Goal: Browse casually: Explore the website without a specific task or goal

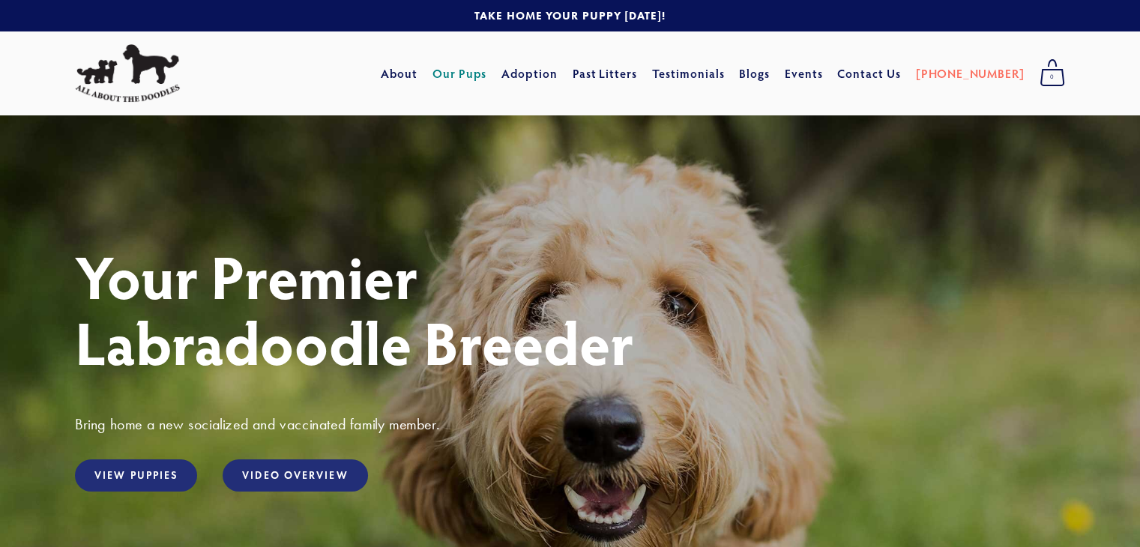
click at [487, 71] on link "Our Pups" at bounding box center [459, 73] width 55 height 27
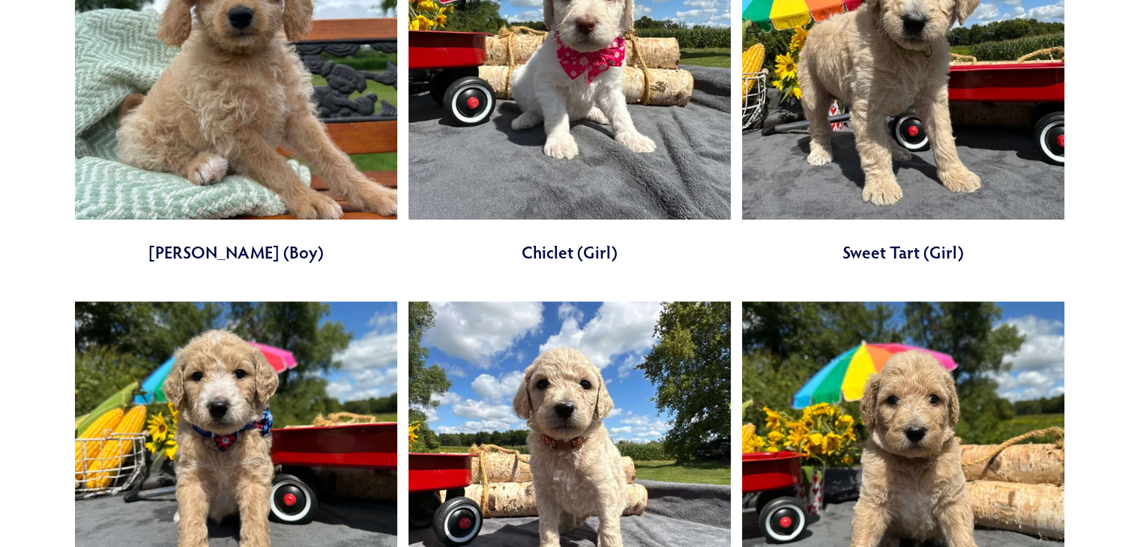
scroll to position [1319, 0]
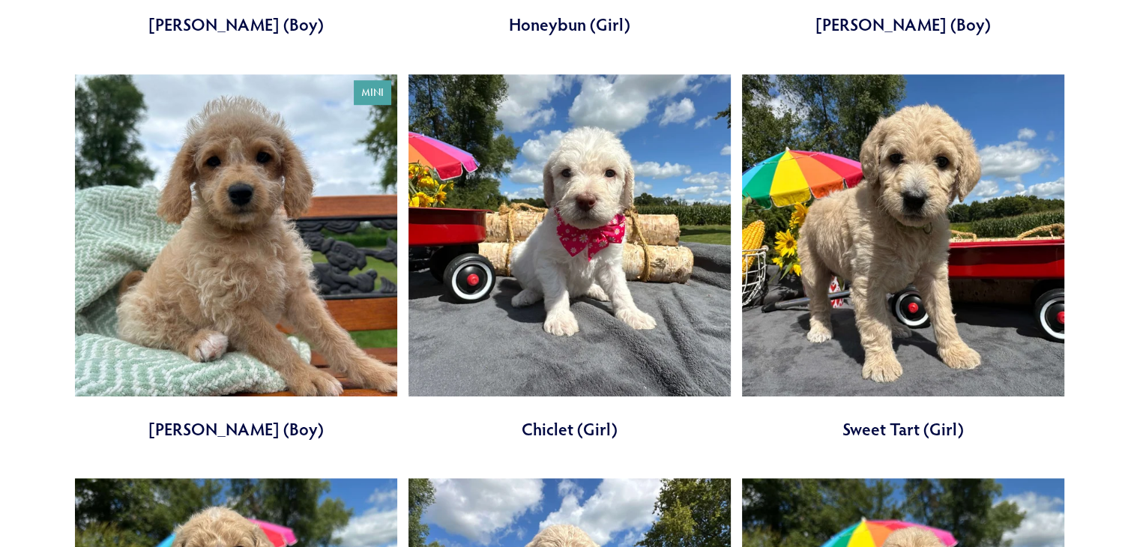
click at [553, 199] on link at bounding box center [569, 257] width 322 height 367
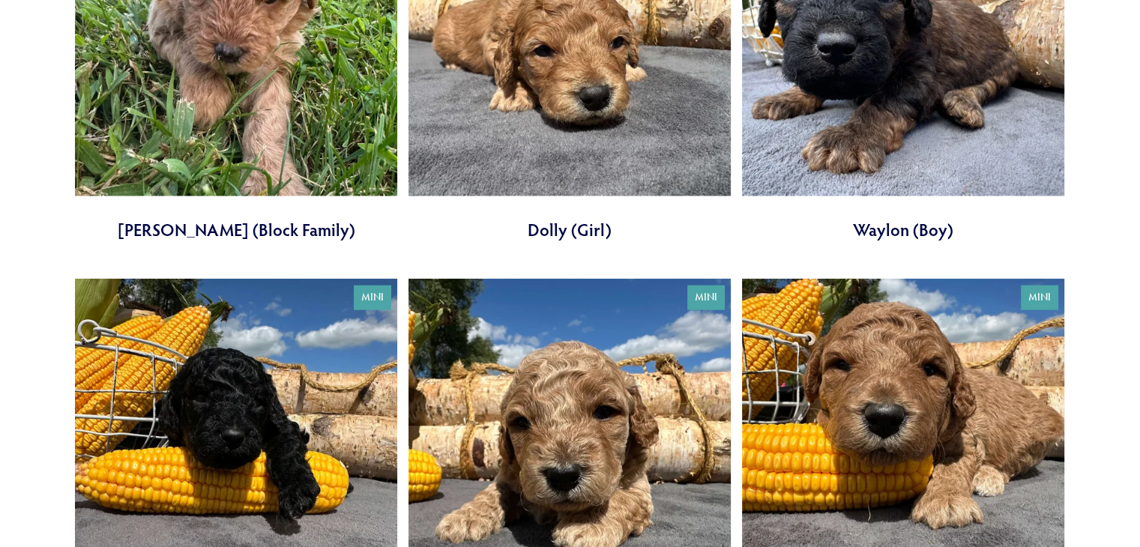
scroll to position [3557, 0]
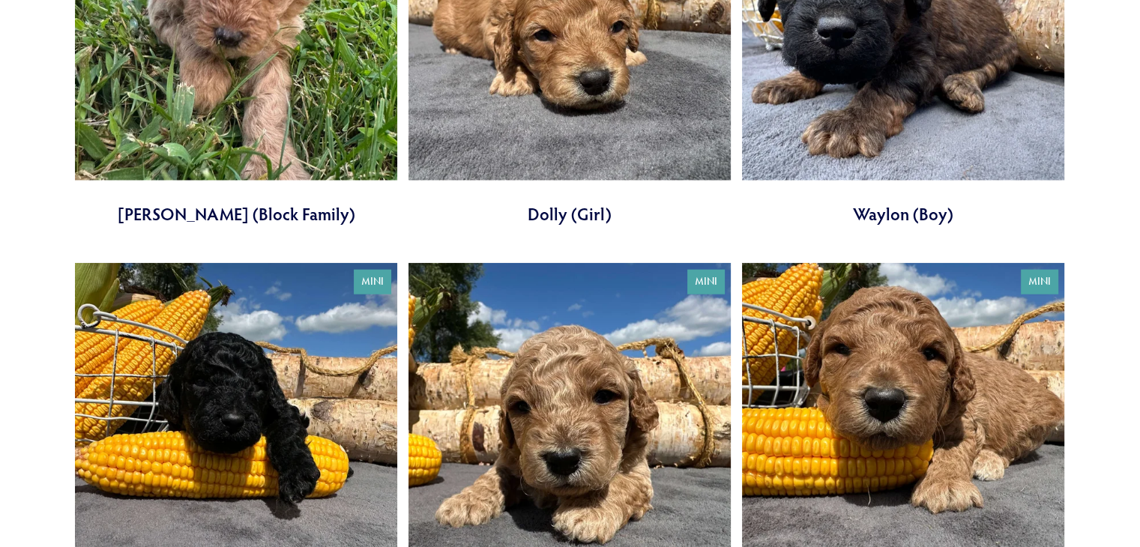
click at [896, 67] on link at bounding box center [903, 41] width 322 height 367
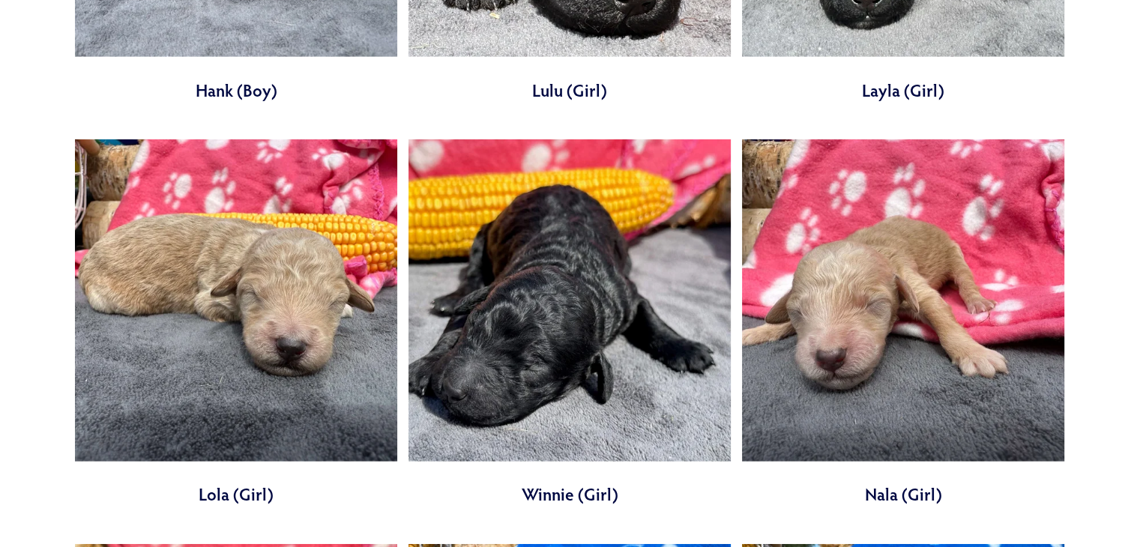
scroll to position [4350, 0]
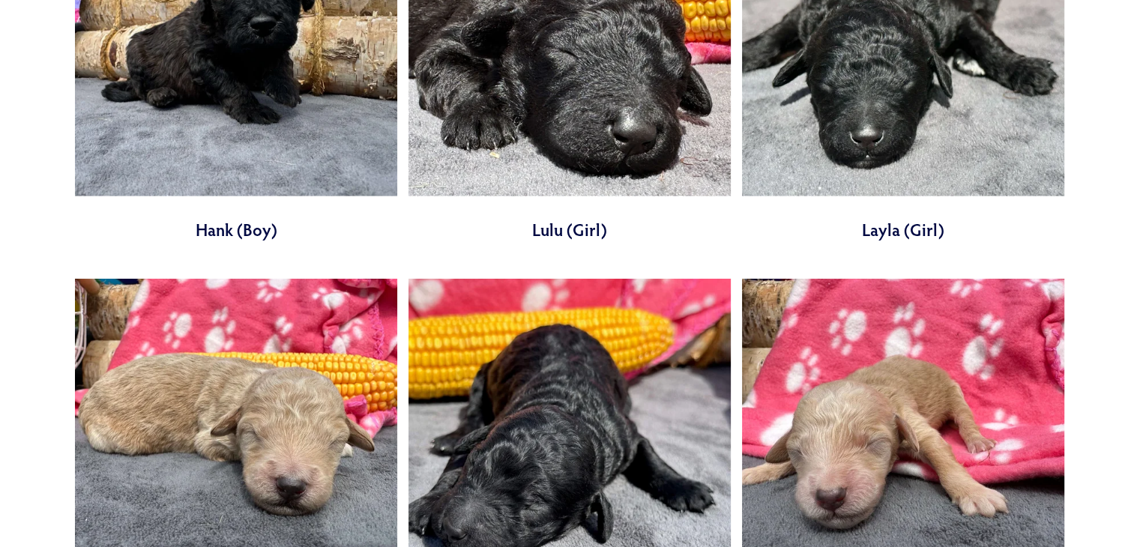
click at [620, 88] on link at bounding box center [569, 57] width 322 height 367
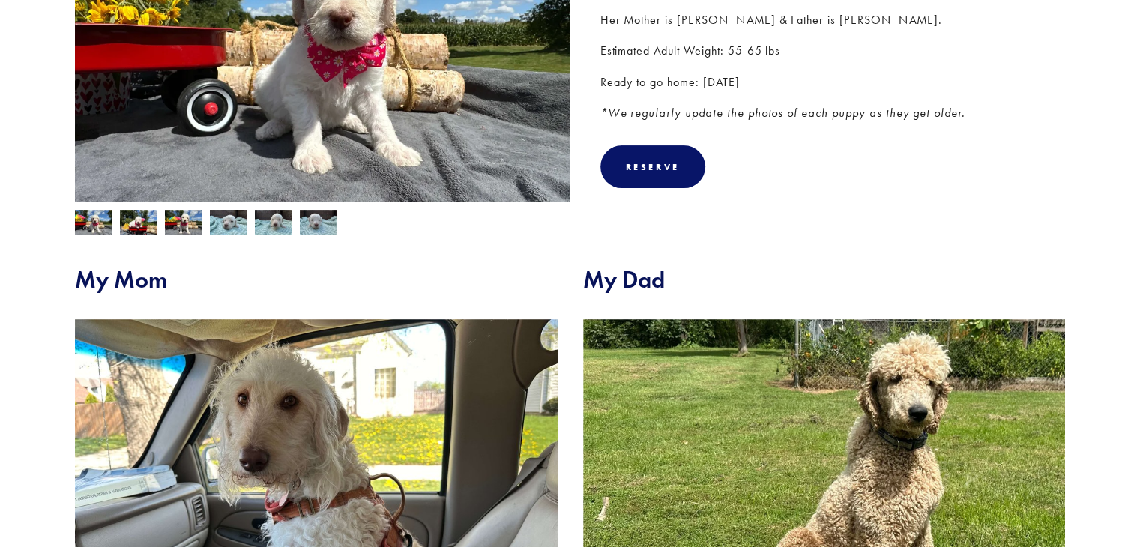
scroll to position [116, 0]
